Goal: Navigation & Orientation: Find specific page/section

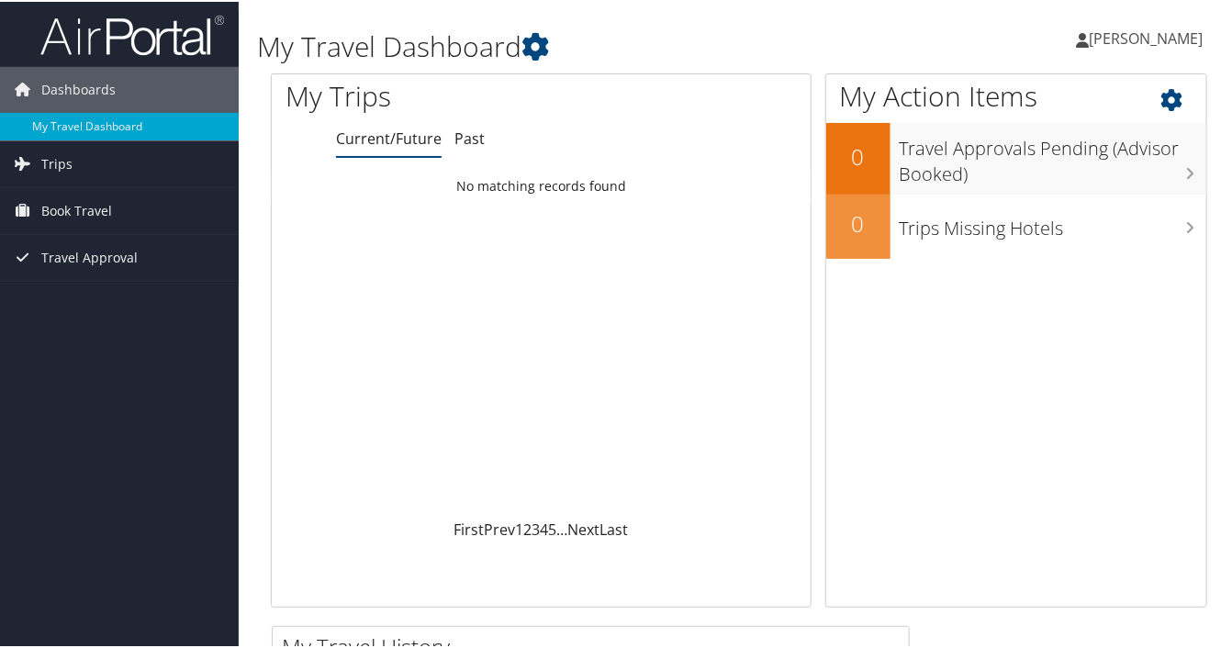
click at [1200, 347] on div "My Action Items 0 Travel Approvals Pending (Advisor Booked) 0 Trips Missing Hot…" at bounding box center [1016, 339] width 382 height 534
click at [1105, 49] on link "[PERSON_NAME]" at bounding box center [1148, 36] width 145 height 55
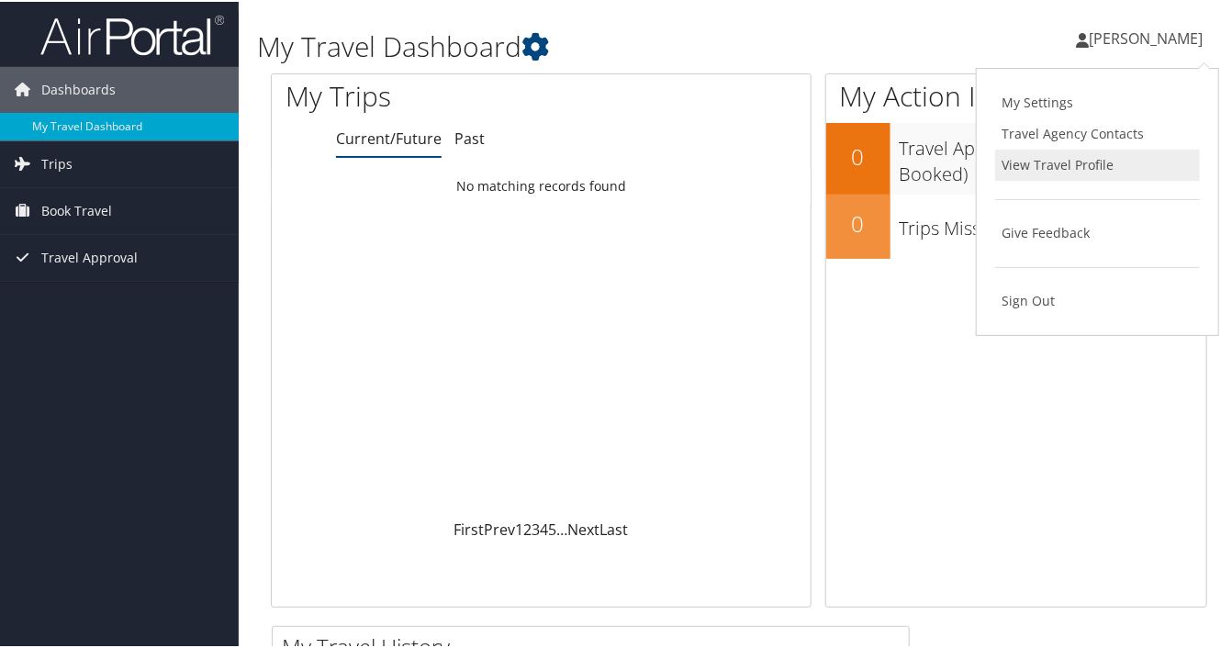
click at [1010, 176] on link "View Travel Profile" at bounding box center [1097, 163] width 205 height 31
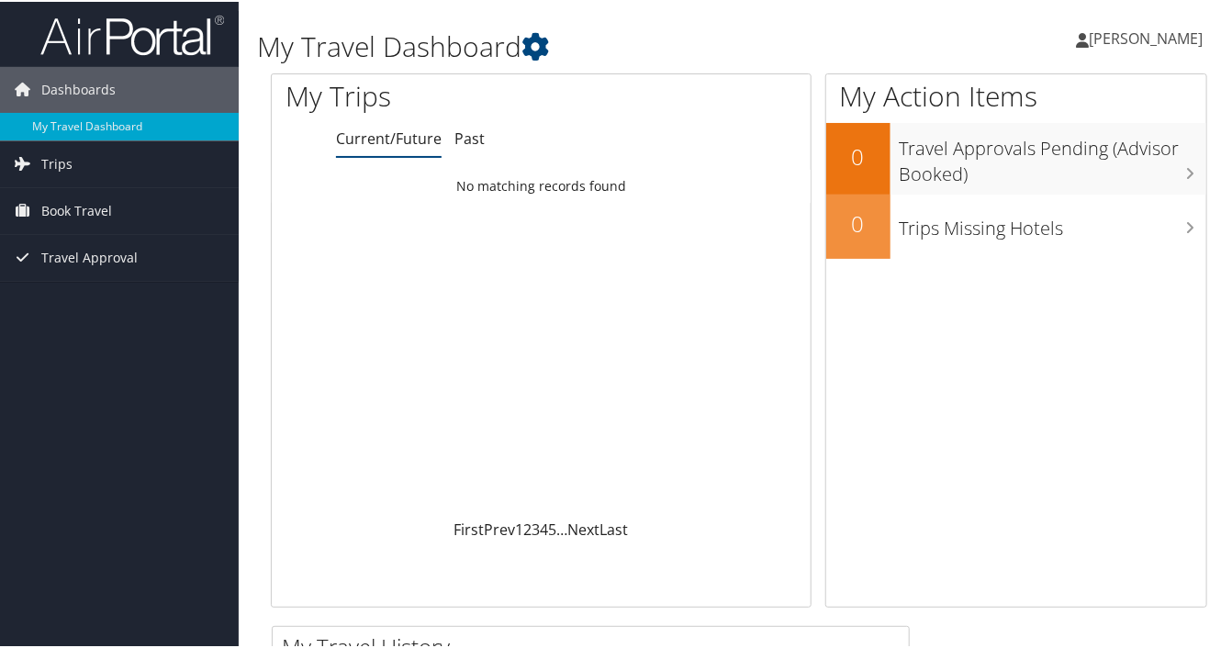
click at [1124, 45] on span "[PERSON_NAME]" at bounding box center [1146, 37] width 114 height 20
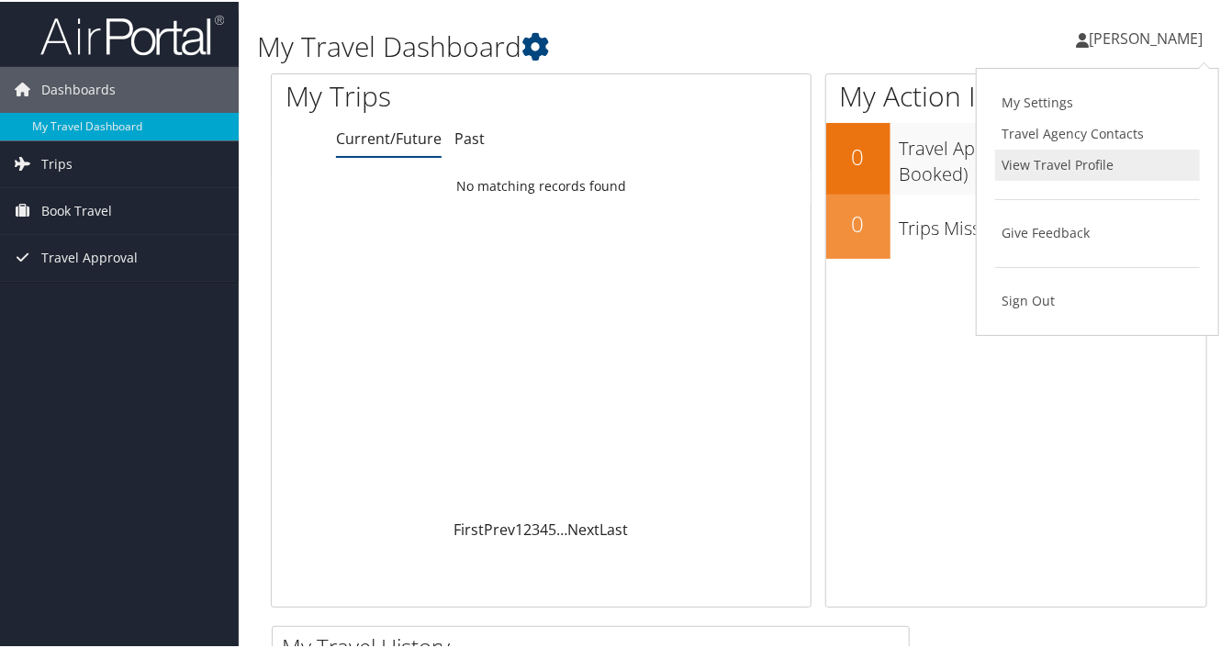
click at [1035, 161] on link "View Travel Profile" at bounding box center [1097, 163] width 205 height 31
click at [1033, 165] on link "View Travel Profile" at bounding box center [1097, 163] width 205 height 31
